Goal: Task Accomplishment & Management: Complete application form

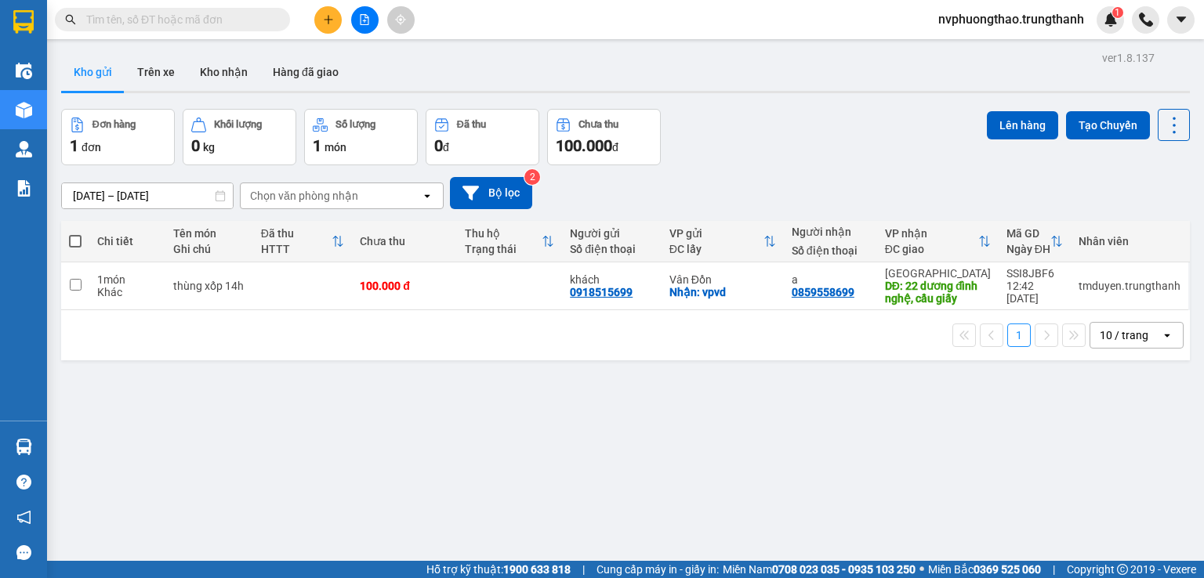
click at [323, 11] on button at bounding box center [327, 19] width 27 height 27
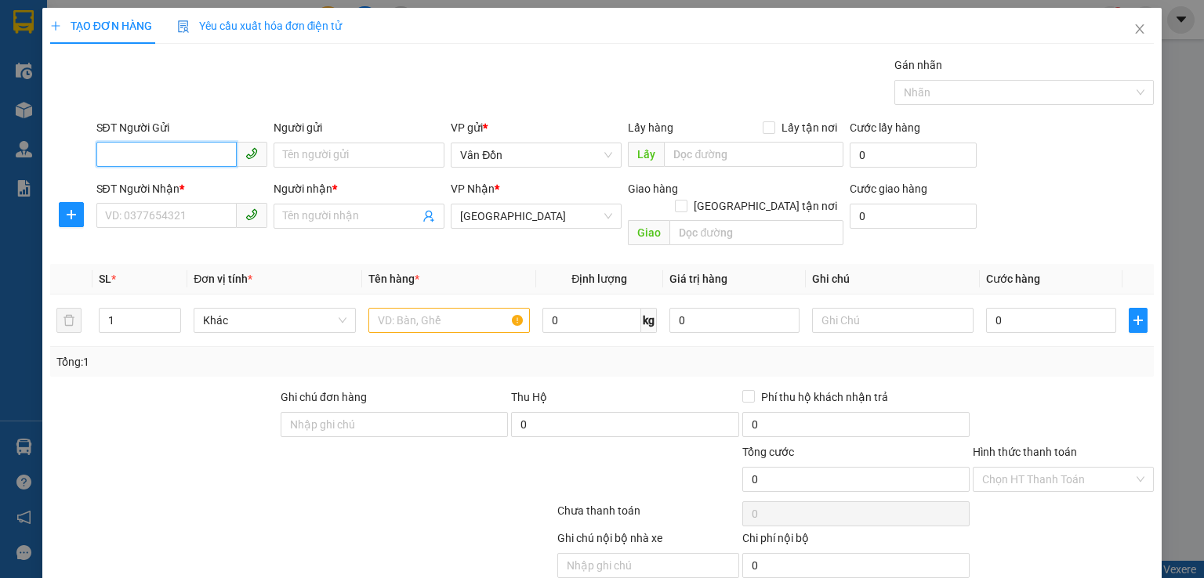
paste input "0397211219"
click at [107, 154] on input "0397211219" at bounding box center [166, 154] width 140 height 25
type input "0397211219"
click at [150, 177] on div "0397211219 - khách" at bounding box center [179, 185] width 150 height 17
type input "khách"
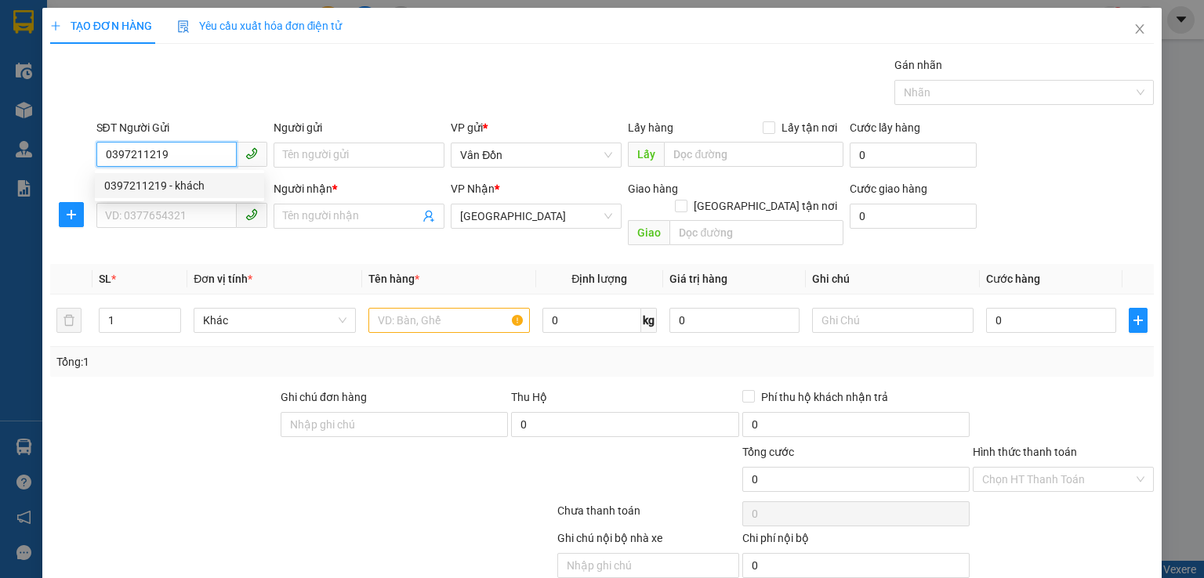
checkbox input "true"
type input "bến xe Cẩm Phả -VPVĐ"
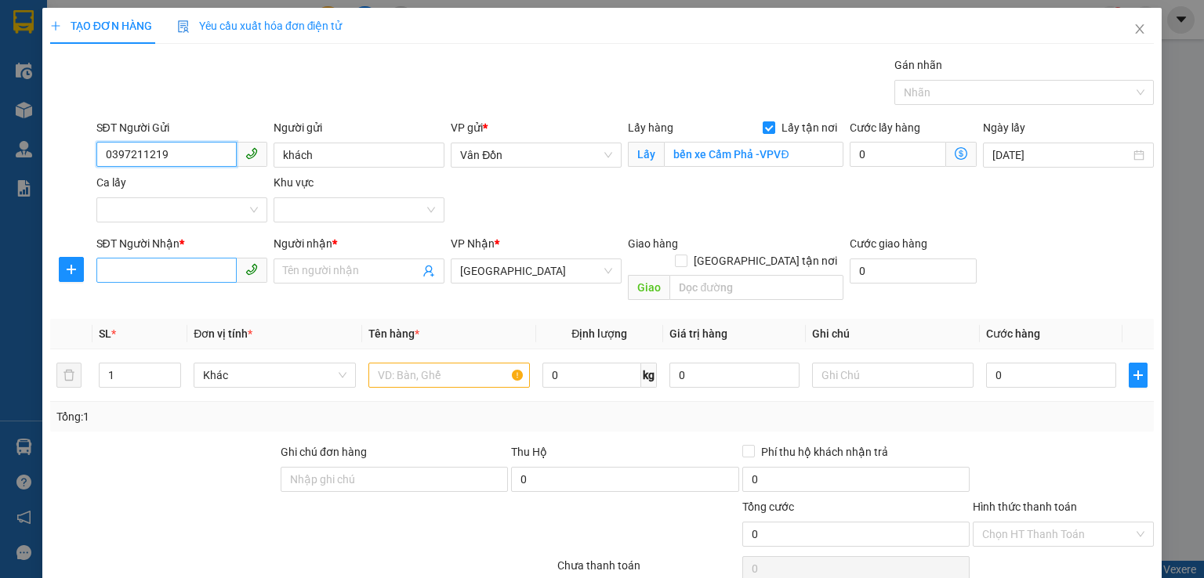
type input "0397211219"
click at [205, 258] on input "SĐT Người Nhận *" at bounding box center [166, 270] width 140 height 25
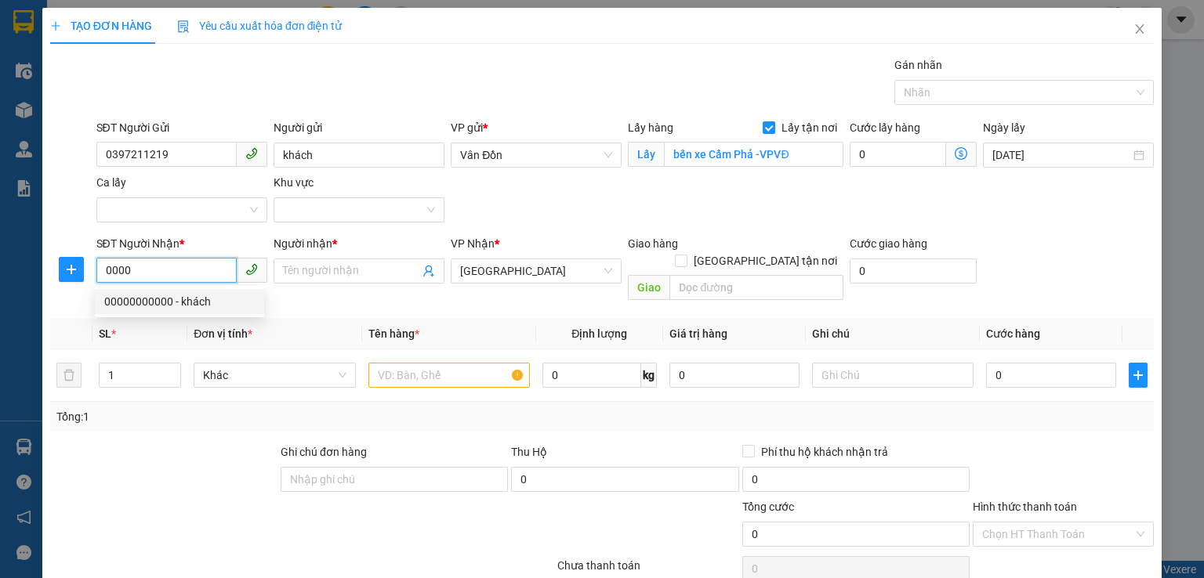
click at [218, 308] on div "00000000000 - khách" at bounding box center [179, 301] width 150 height 17
type input "00000000000"
type input "khách"
type input "00000000000"
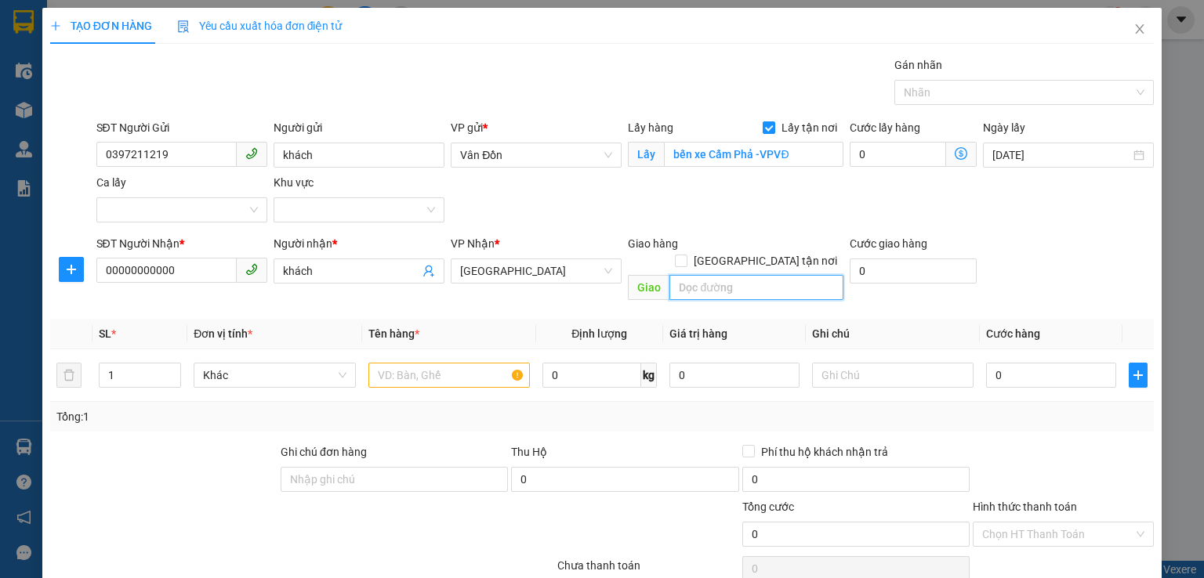
click at [669, 275] on input "text" at bounding box center [756, 287] width 174 height 25
type input "vphn"
click at [483, 363] on input "text" at bounding box center [448, 375] width 161 height 25
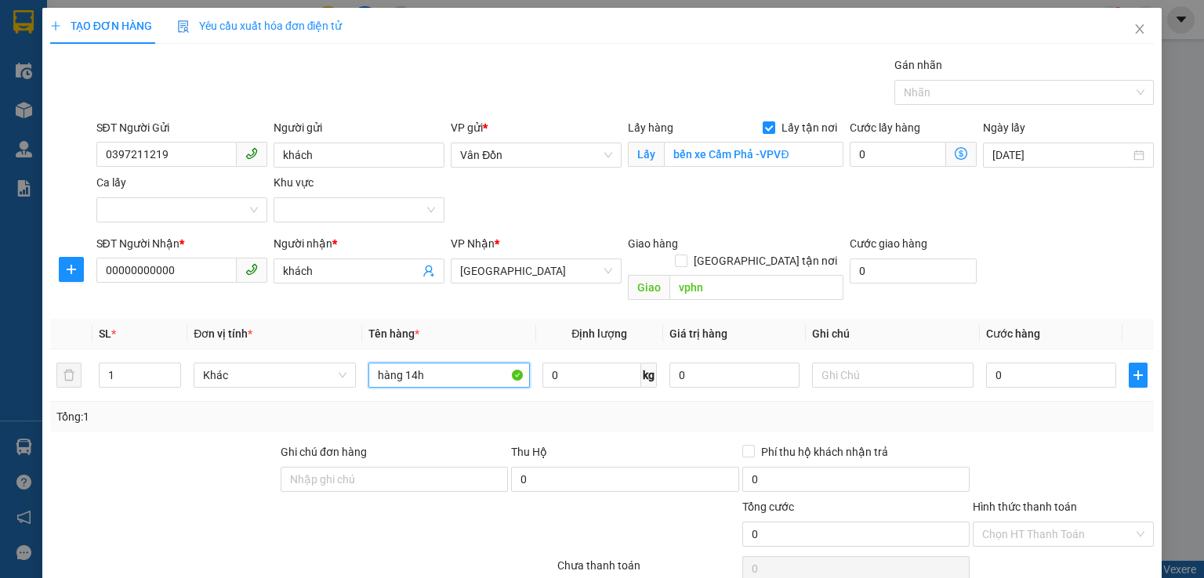
scroll to position [78, 0]
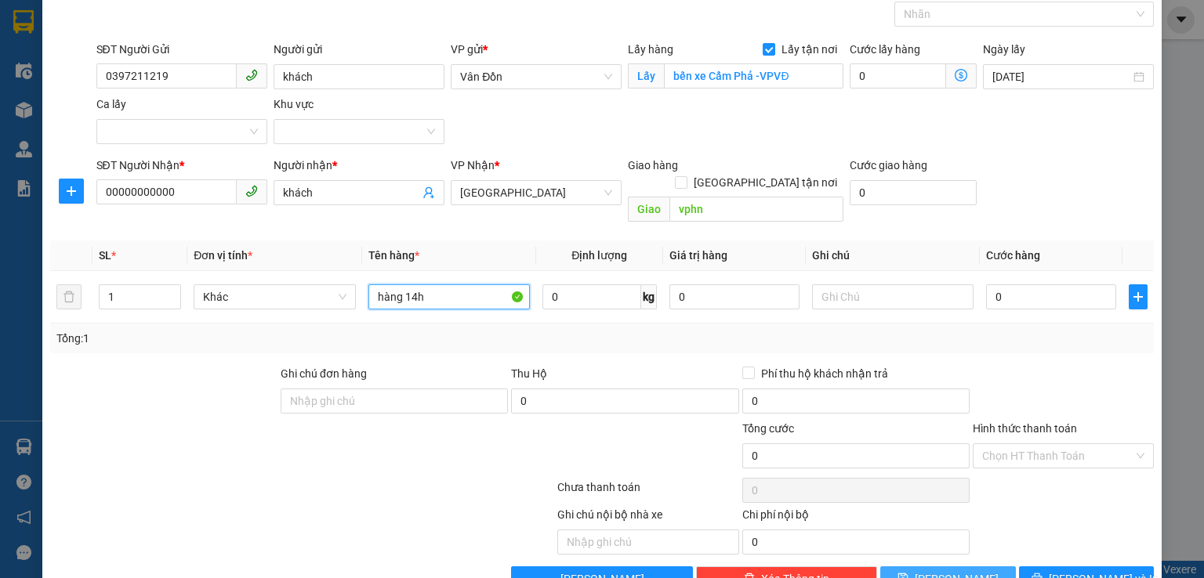
type input "hàng 14h"
click at [939, 570] on span "[PERSON_NAME]" at bounding box center [956, 578] width 84 height 17
checkbox input "false"
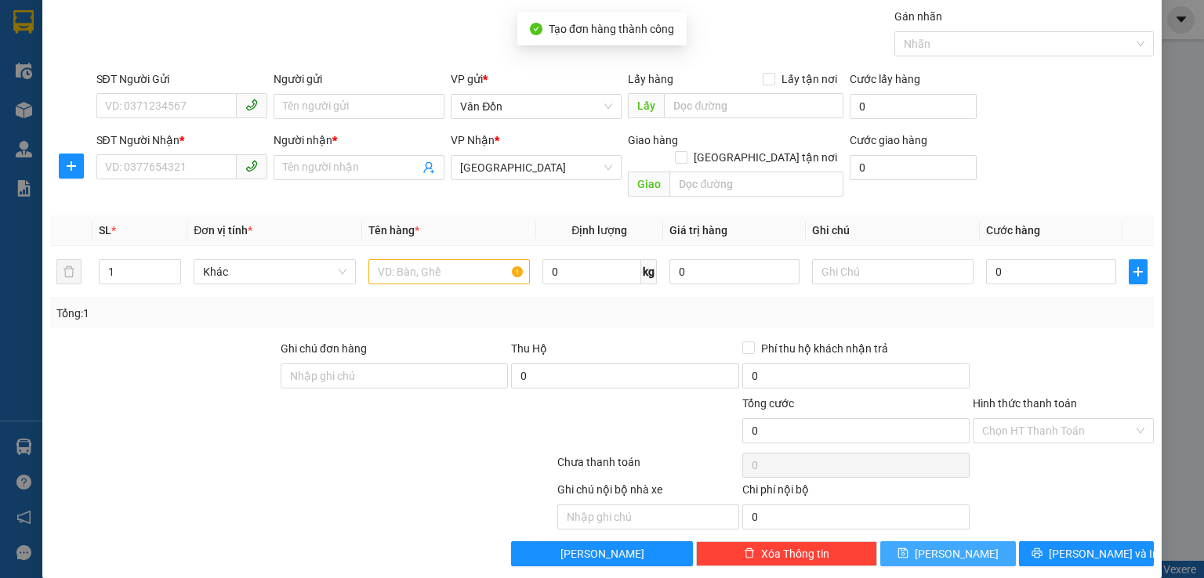
scroll to position [0, 0]
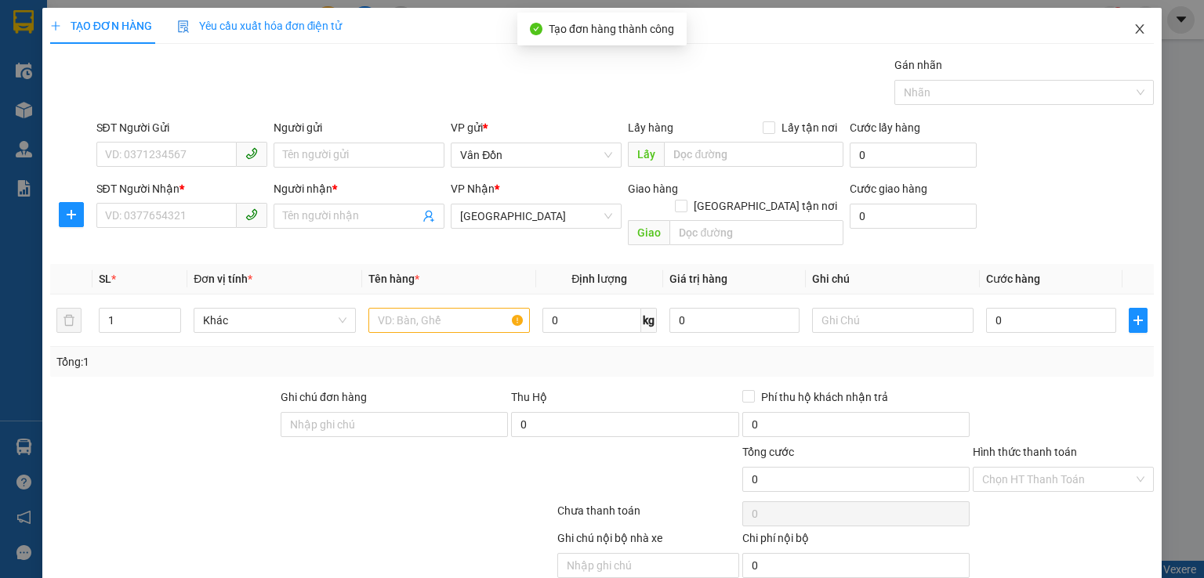
click at [1139, 26] on span "Close" at bounding box center [1139, 30] width 44 height 44
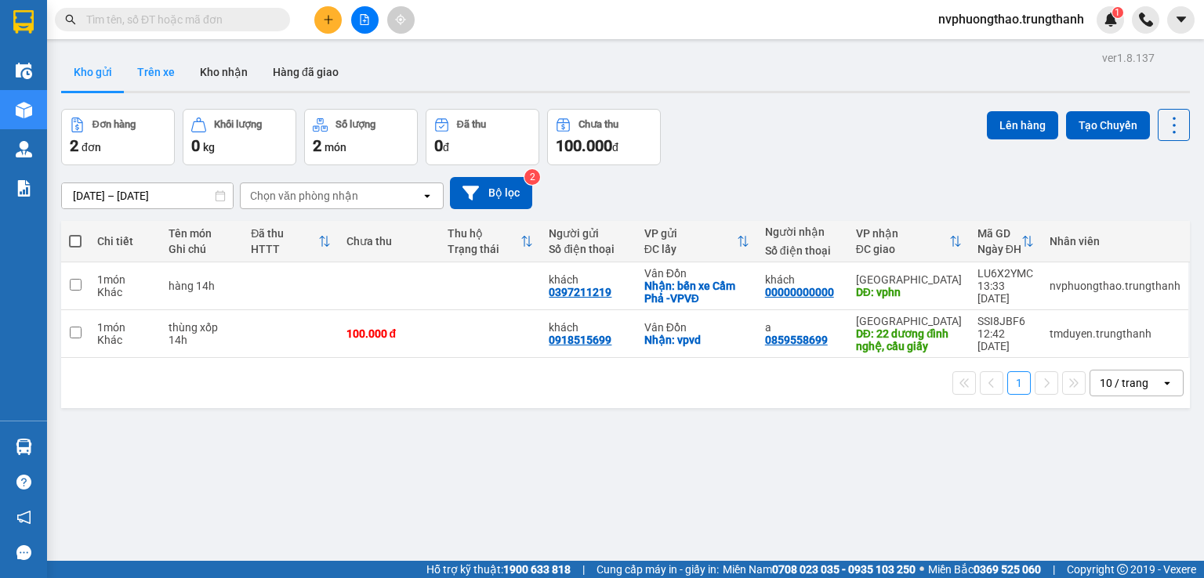
click at [147, 57] on button "Trên xe" at bounding box center [156, 72] width 63 height 38
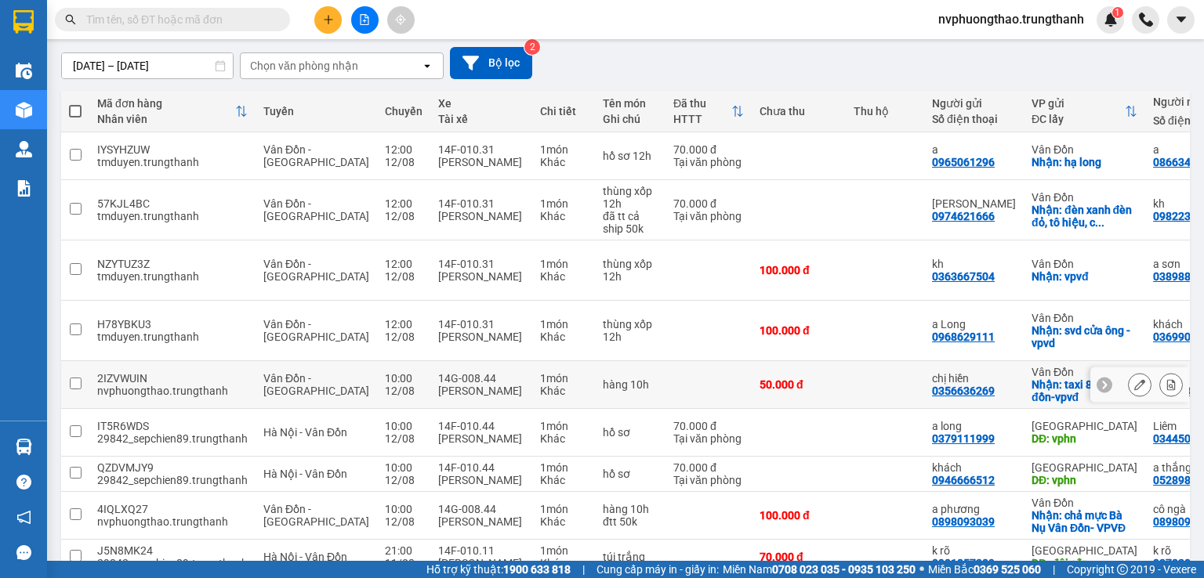
scroll to position [223, 0]
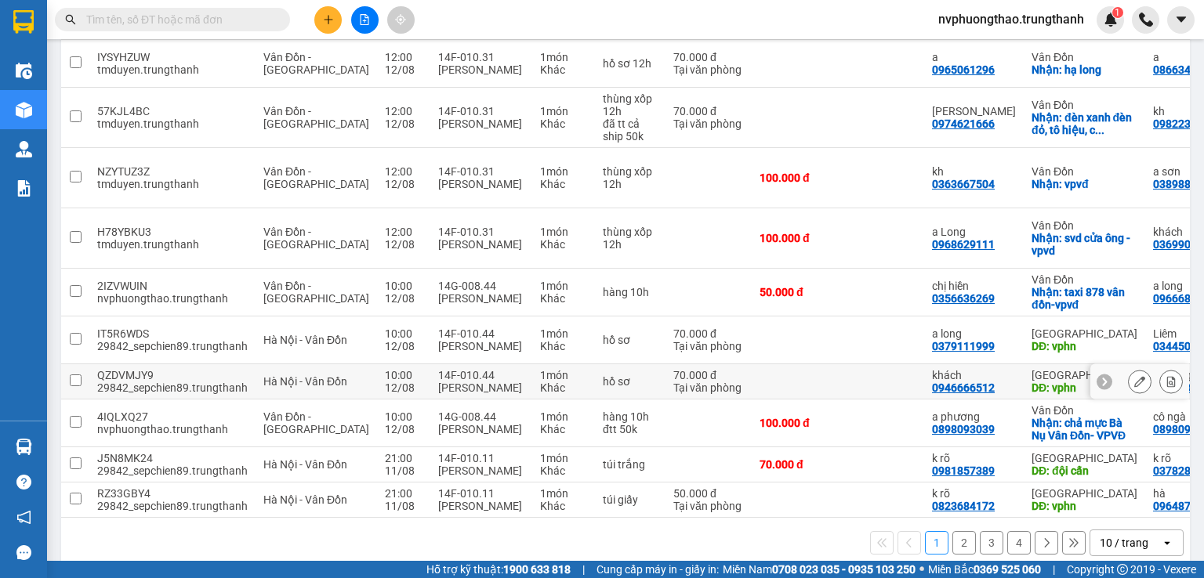
click at [1165, 376] on icon at bounding box center [1170, 381] width 11 height 11
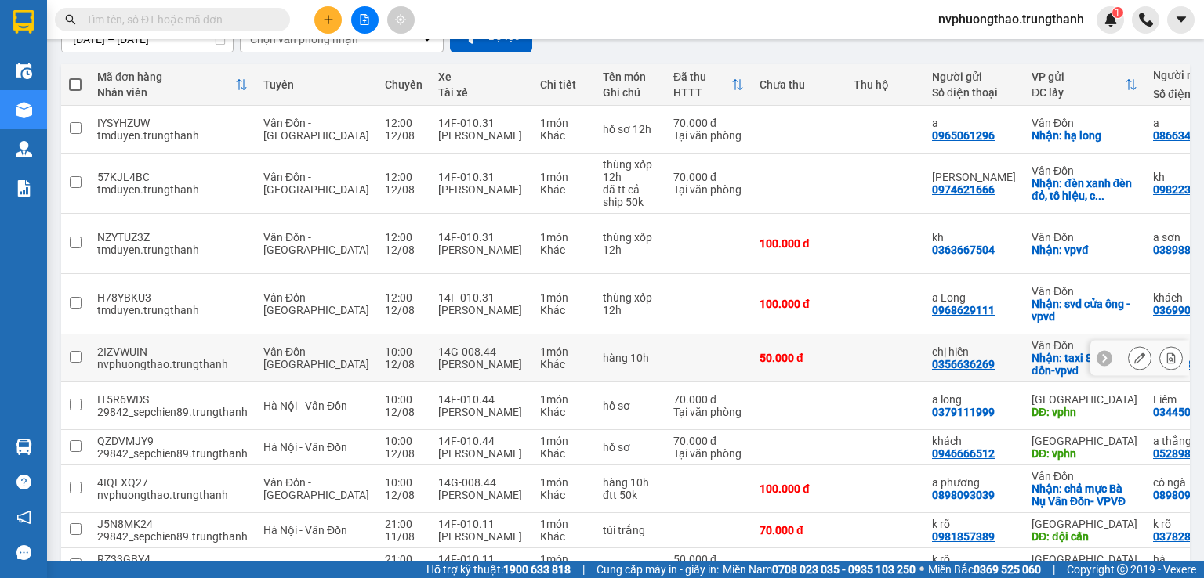
scroll to position [183, 0]
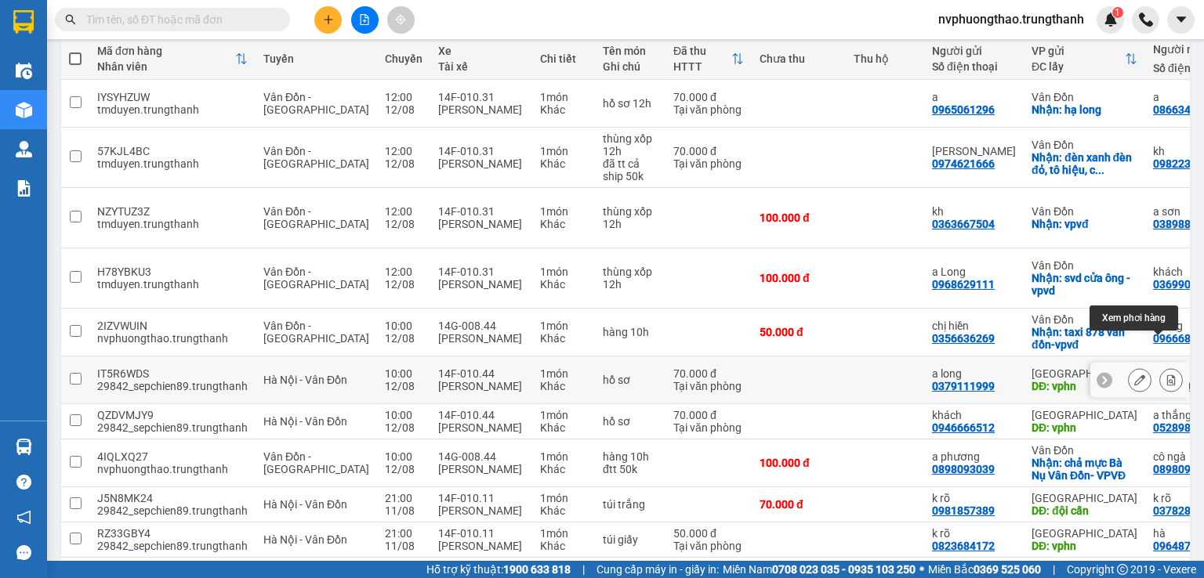
click at [1165, 375] on icon at bounding box center [1170, 380] width 11 height 11
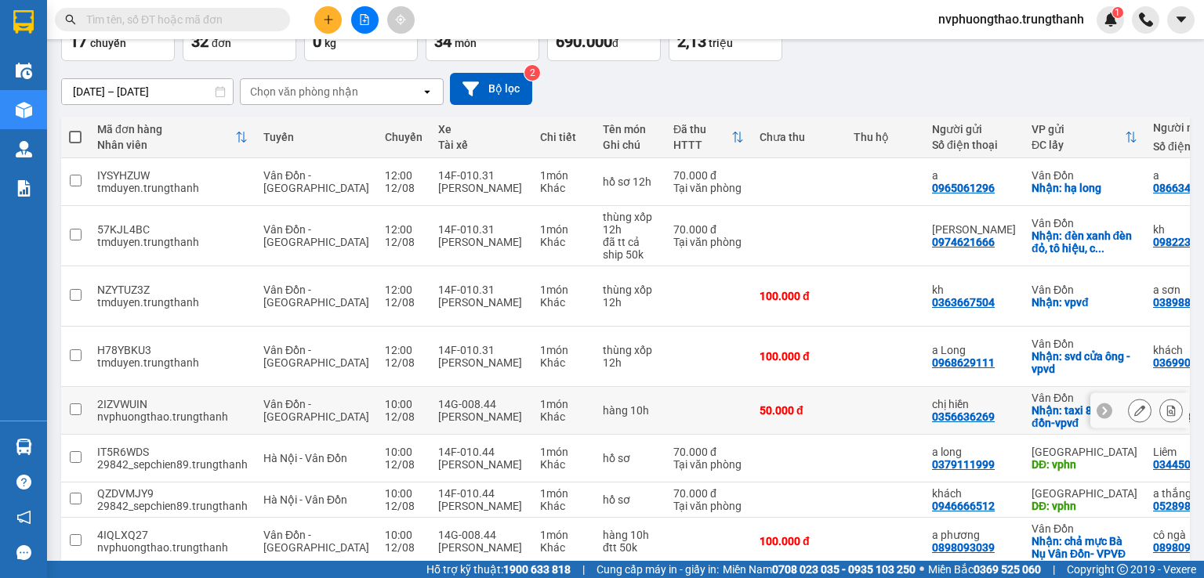
scroll to position [208, 0]
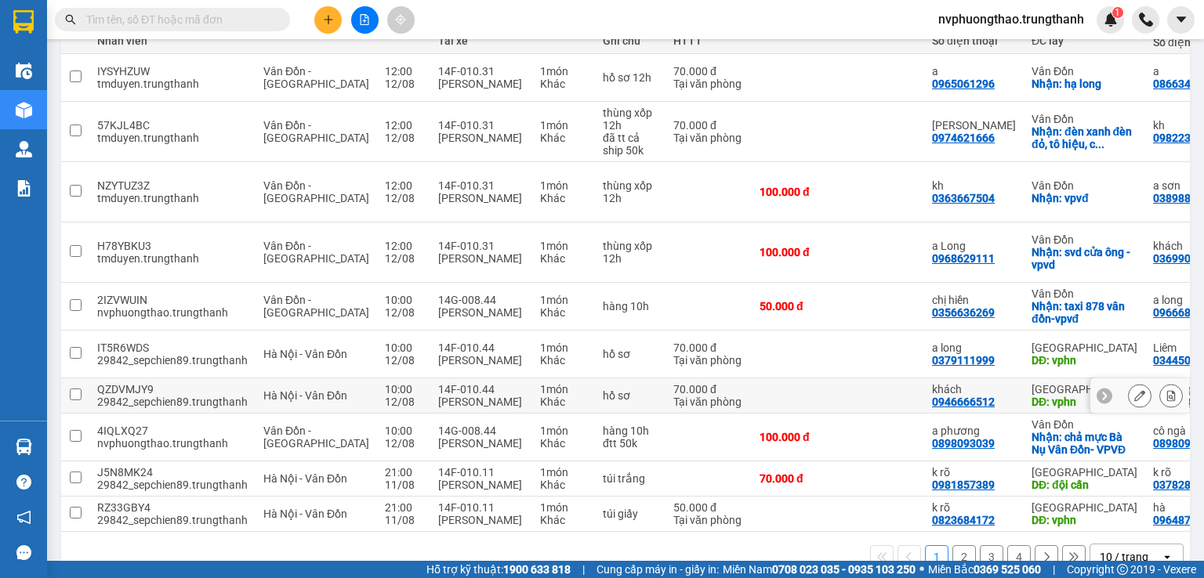
click at [1167, 390] on icon at bounding box center [1171, 395] width 9 height 11
